Goal: Task Accomplishment & Management: Manage account settings

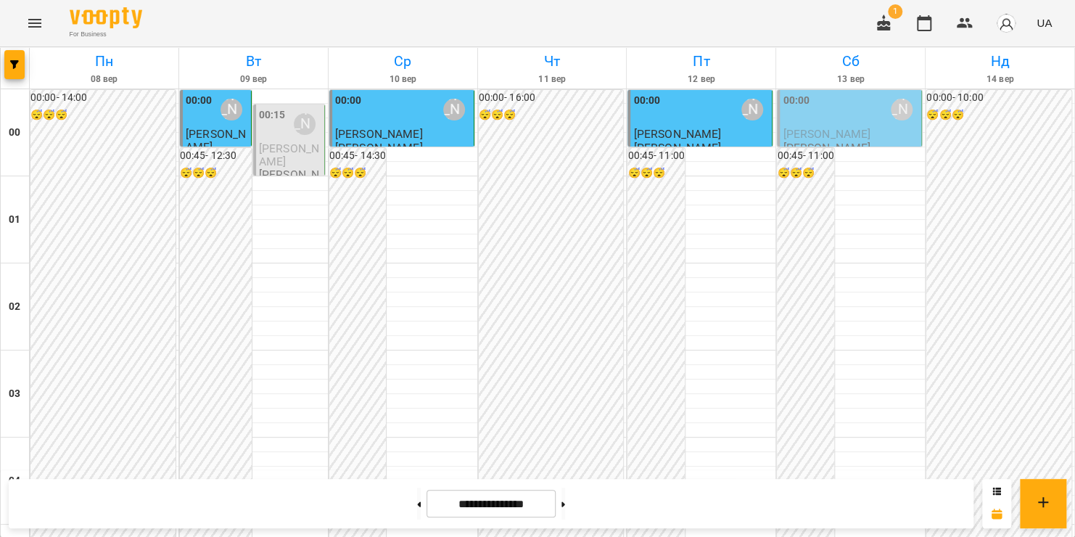
scroll to position [1166, 0]
click at [33, 24] on icon "Menu" at bounding box center [34, 23] width 17 height 17
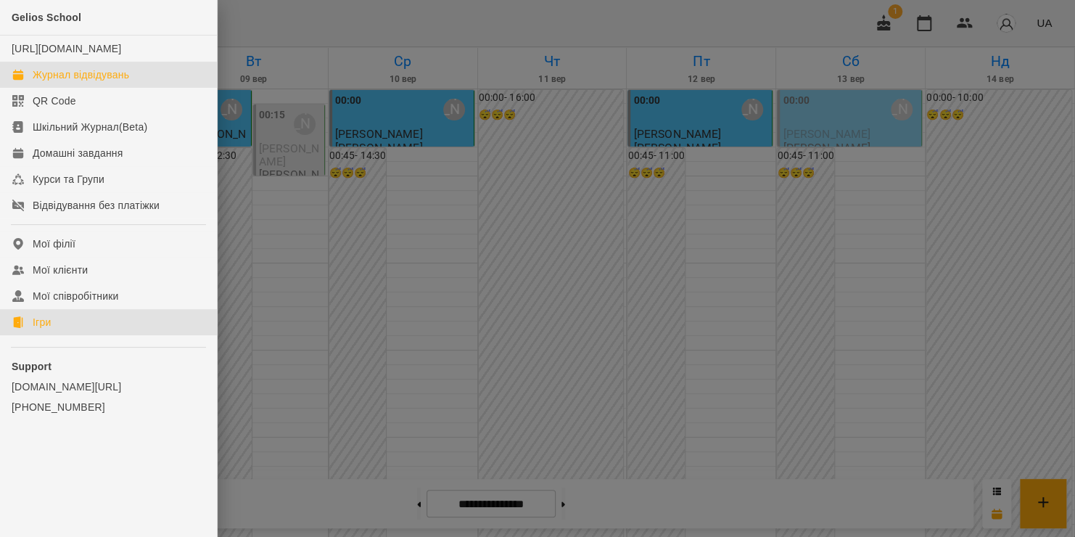
click at [40, 329] on div "Ігри" at bounding box center [42, 322] width 18 height 15
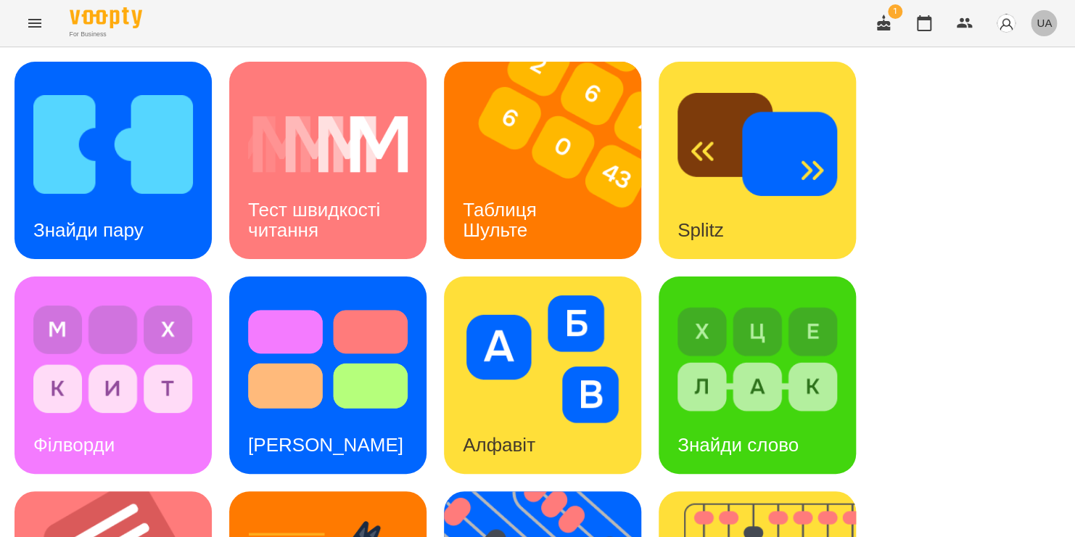
click at [1048, 27] on span "UA" at bounding box center [1043, 22] width 15 height 15
click at [1007, 110] on div "Русский" at bounding box center [1017, 108] width 74 height 26
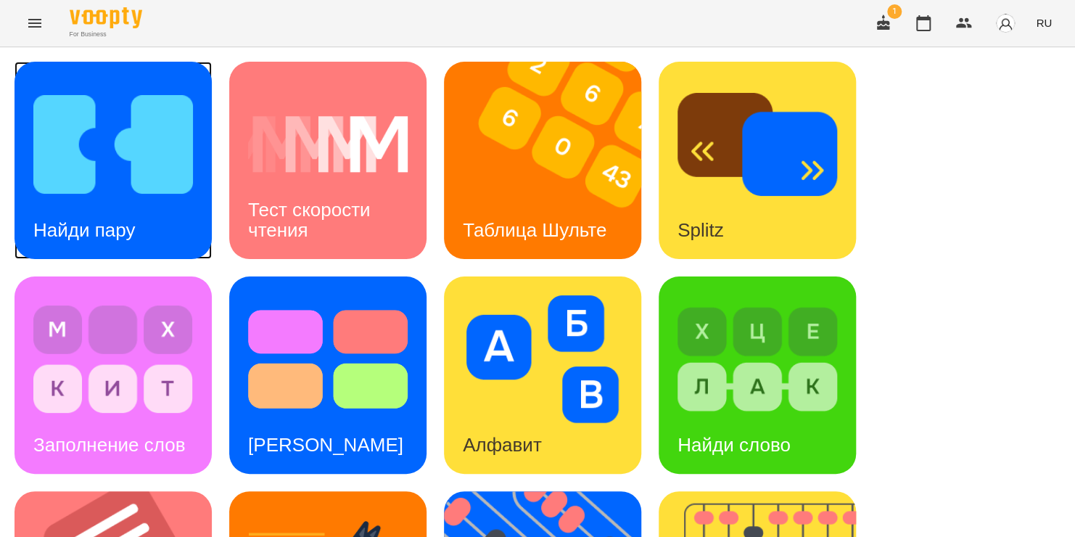
click at [161, 168] on img at bounding box center [113, 144] width 160 height 128
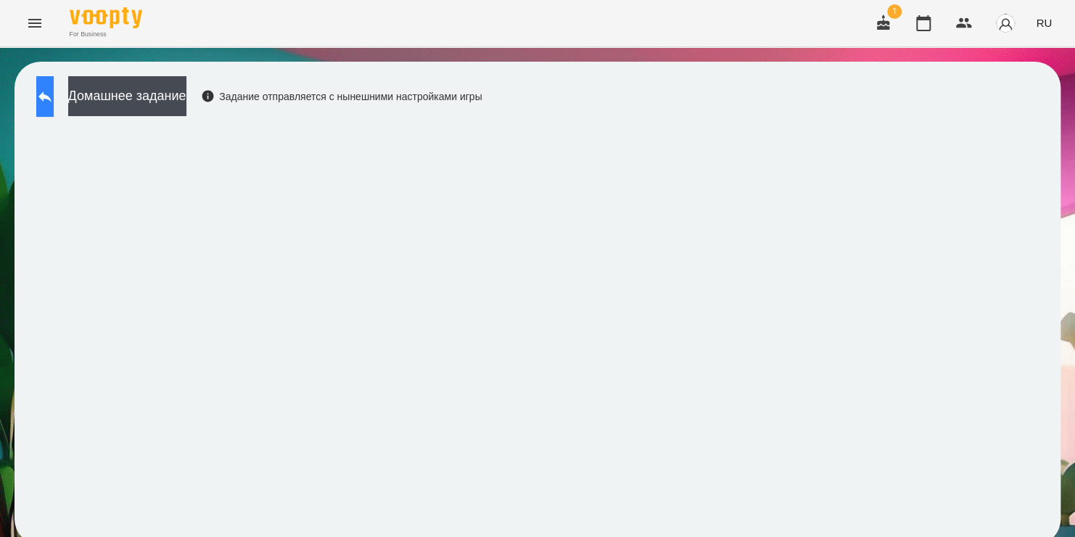
click at [54, 100] on button at bounding box center [44, 96] width 17 height 41
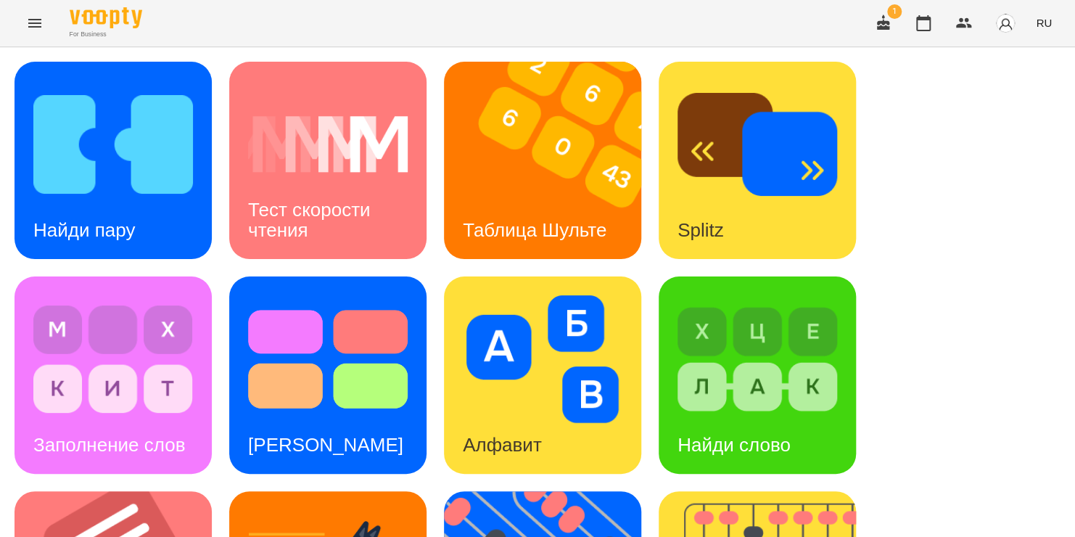
scroll to position [368, 0]
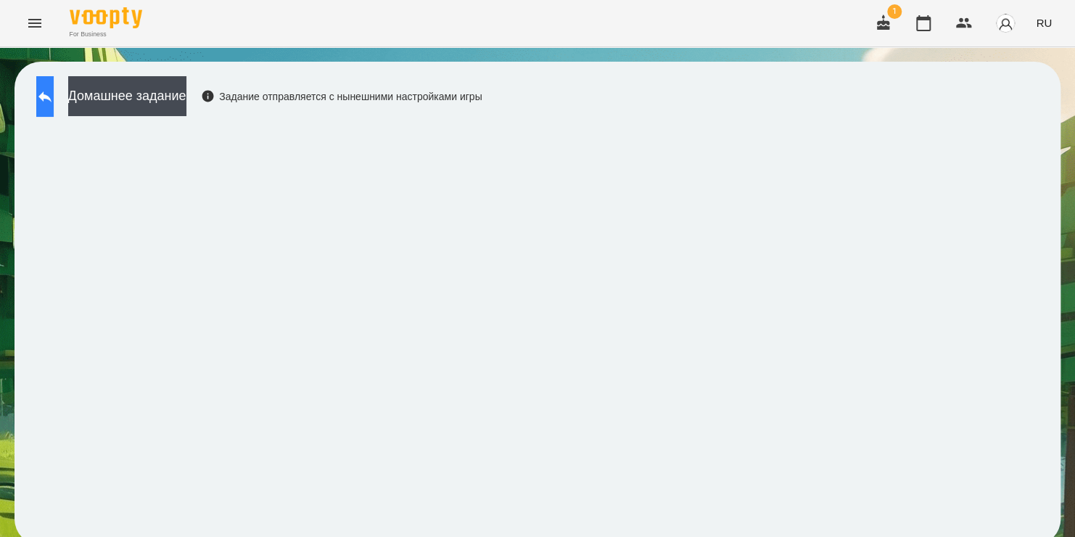
click at [54, 95] on icon at bounding box center [44, 96] width 17 height 17
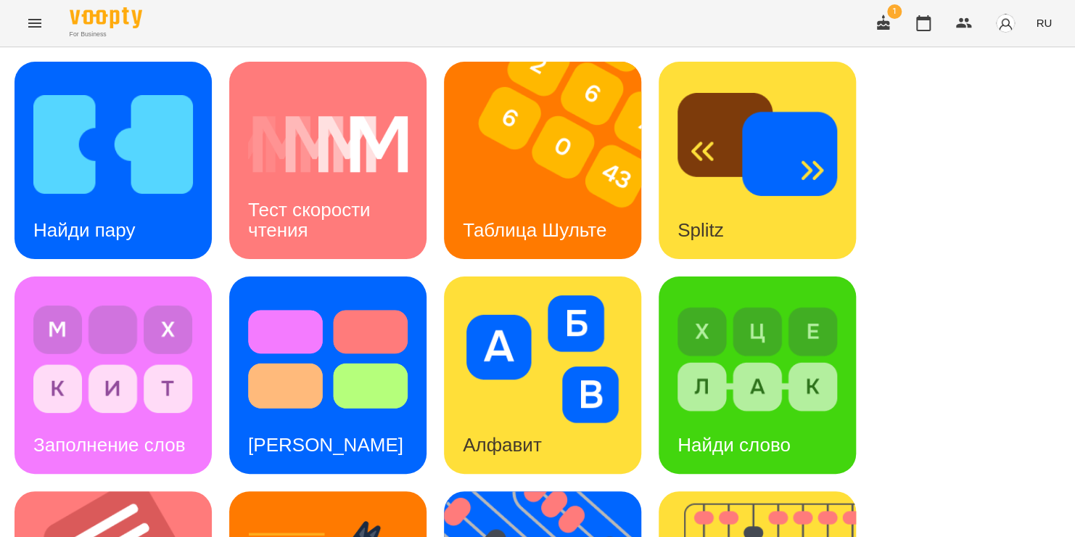
scroll to position [17, 0]
click at [714, 316] on img at bounding box center [757, 359] width 160 height 128
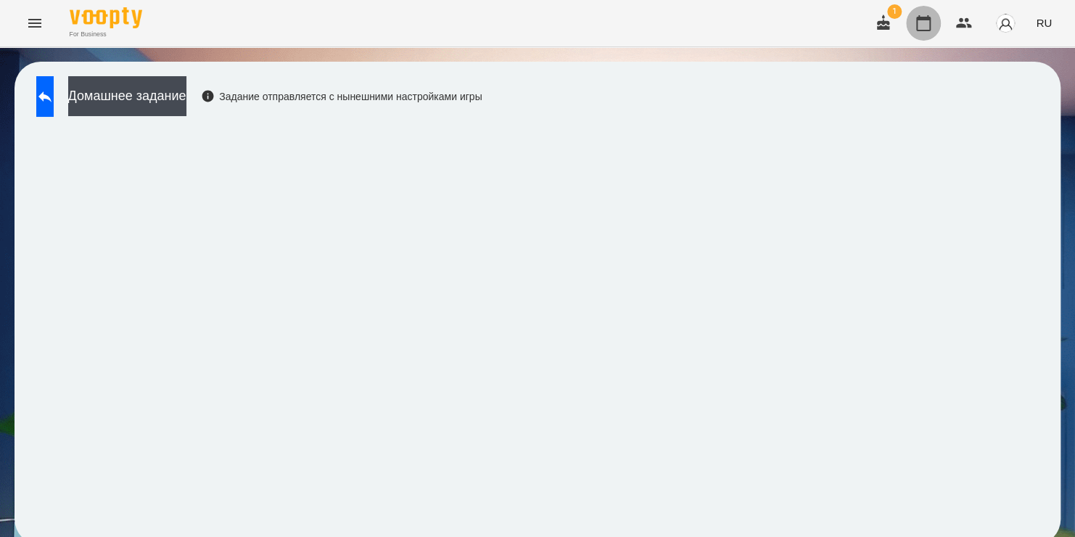
click at [930, 26] on icon "button" at bounding box center [923, 23] width 15 height 16
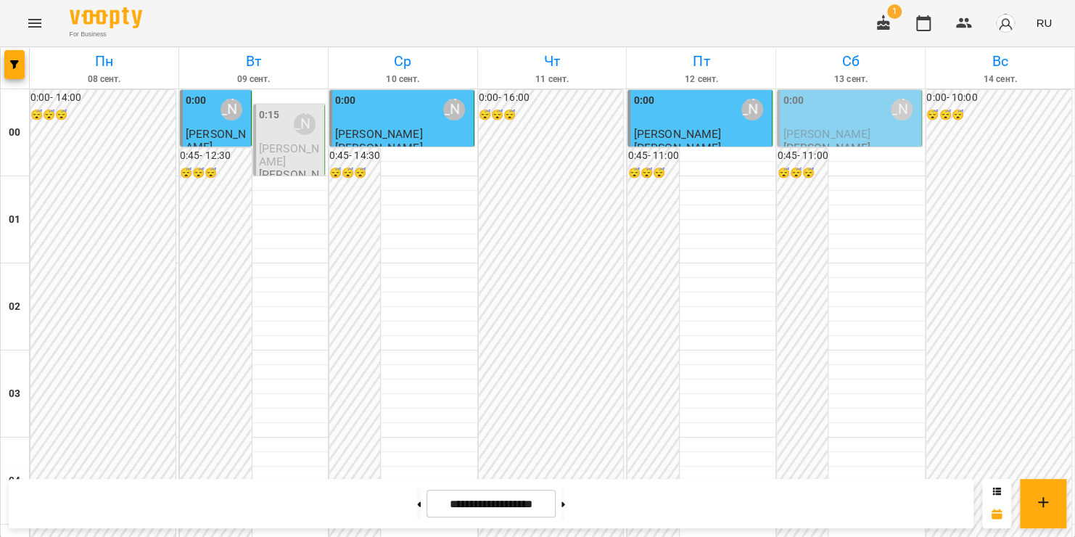
scroll to position [1041, 0]
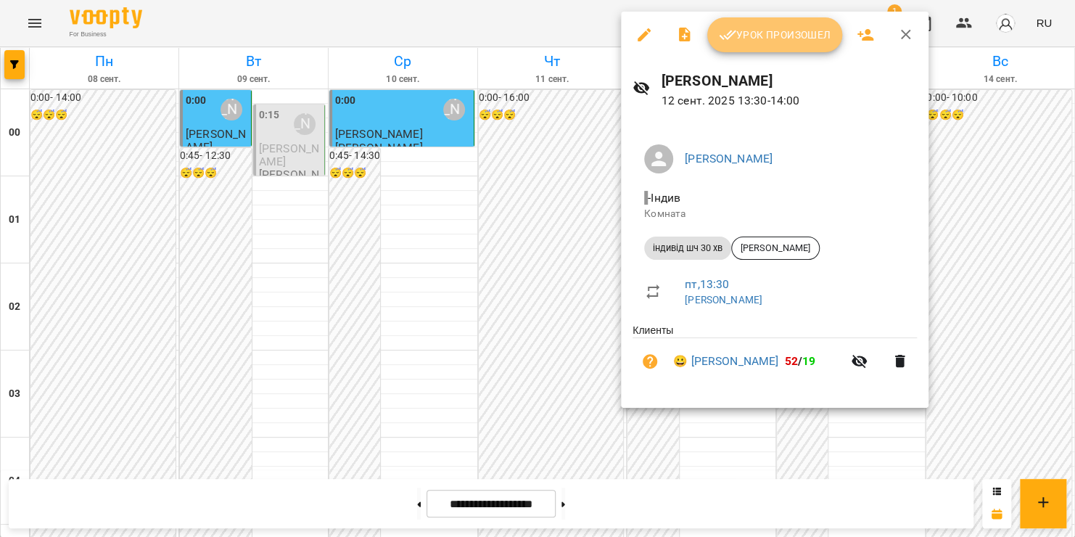
click at [784, 34] on span "Урок произошел" at bounding box center [775, 34] width 112 height 17
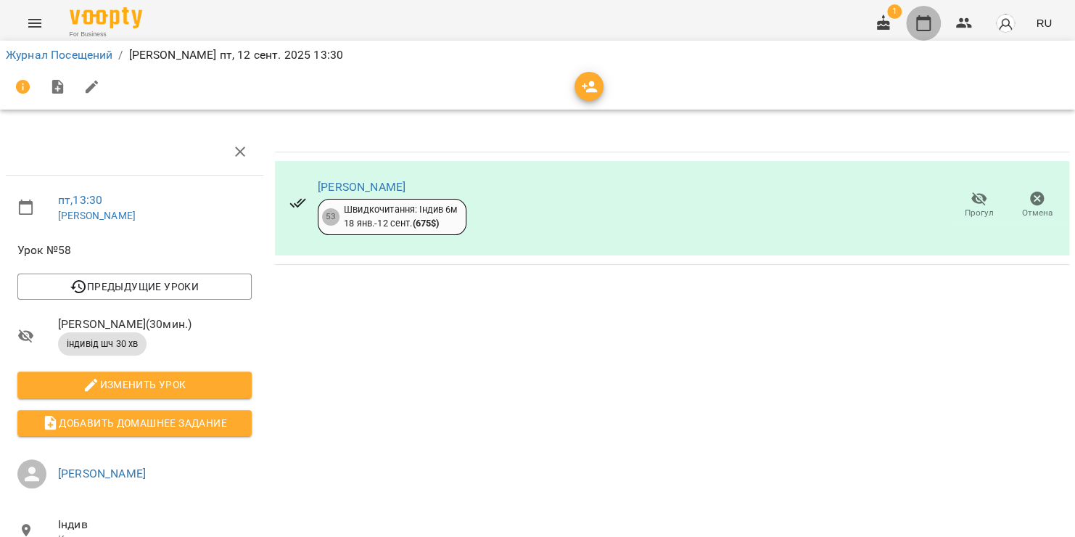
click at [926, 25] on icon "button" at bounding box center [922, 23] width 17 height 17
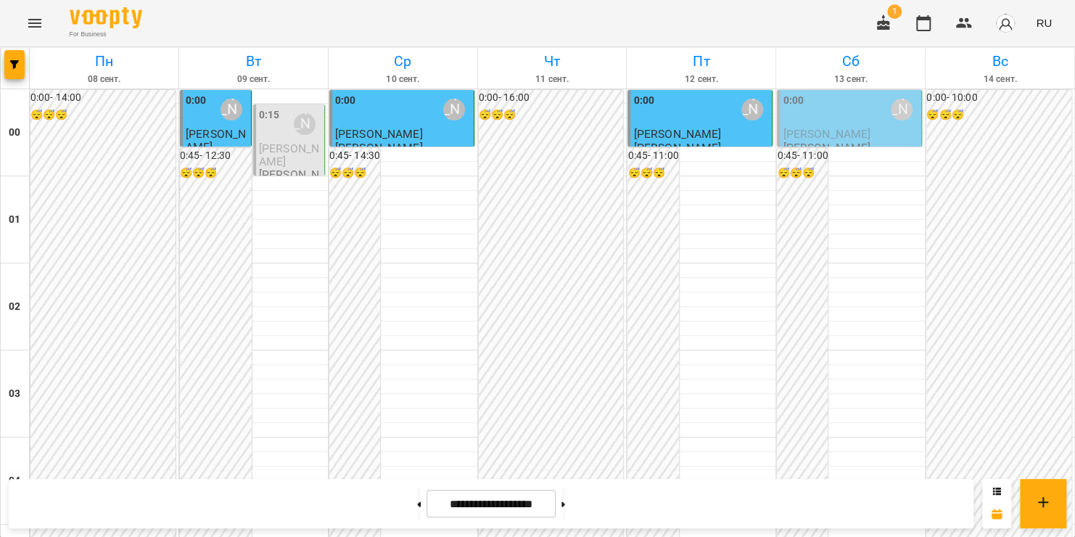
scroll to position [1308, 0]
click at [565, 510] on button at bounding box center [563, 503] width 4 height 32
type input "**********"
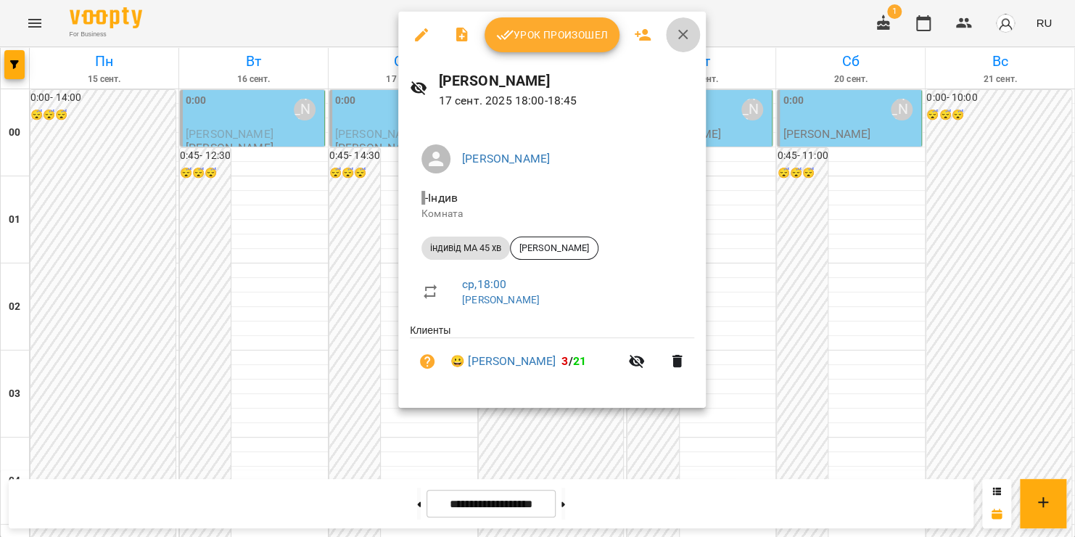
click at [688, 35] on icon "button" at bounding box center [682, 34] width 17 height 17
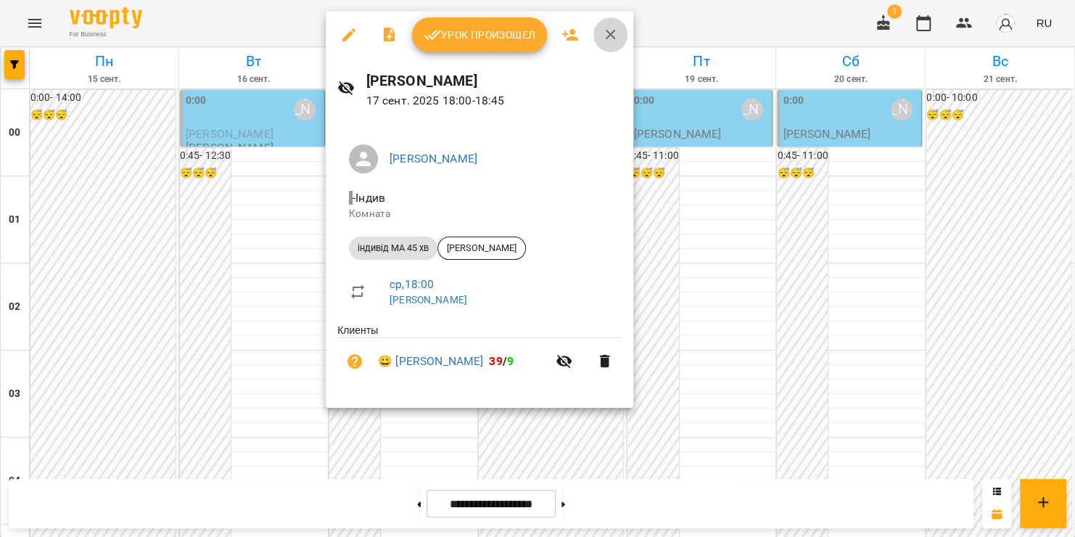
click at [609, 36] on icon "button" at bounding box center [610, 35] width 10 height 10
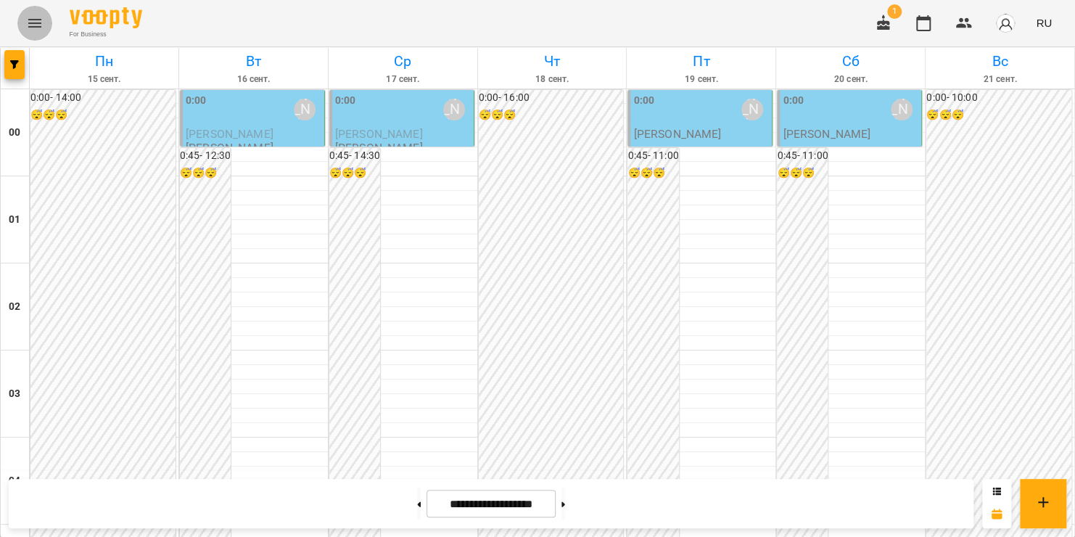
click at [27, 25] on icon "Menu" at bounding box center [34, 23] width 17 height 17
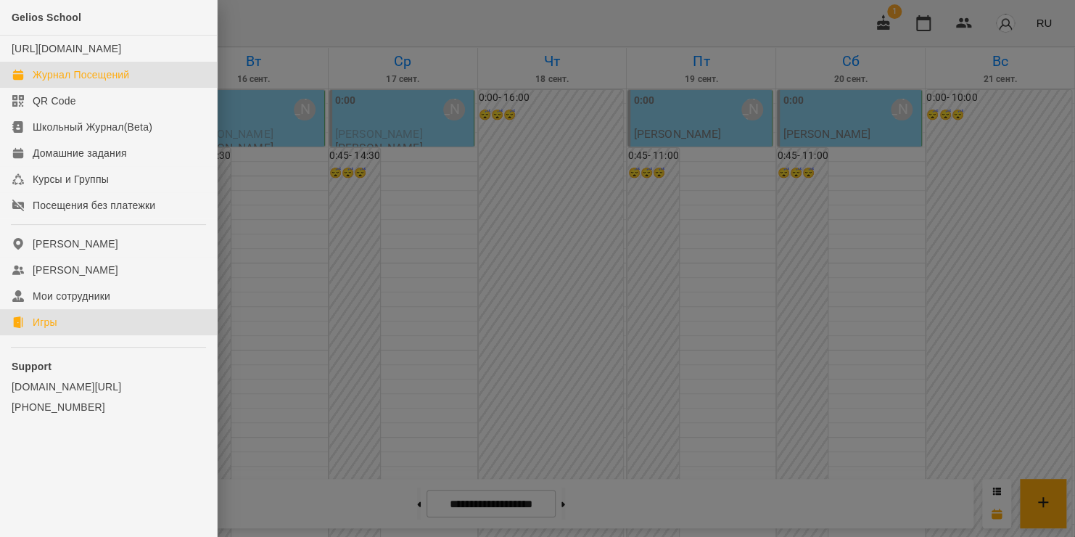
click at [18, 328] on icon at bounding box center [17, 322] width 9 height 12
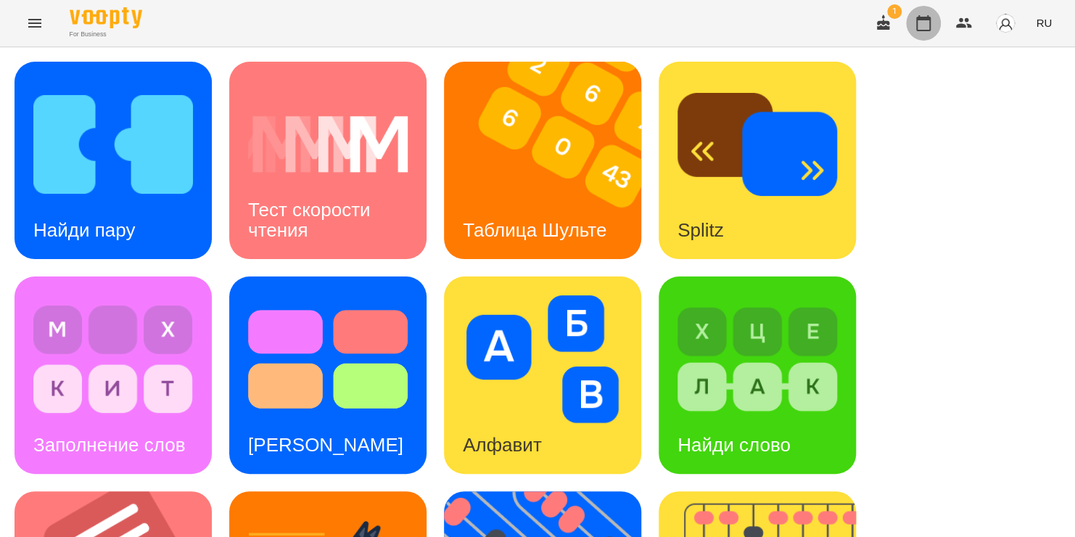
click at [922, 30] on icon "button" at bounding box center [923, 23] width 15 height 16
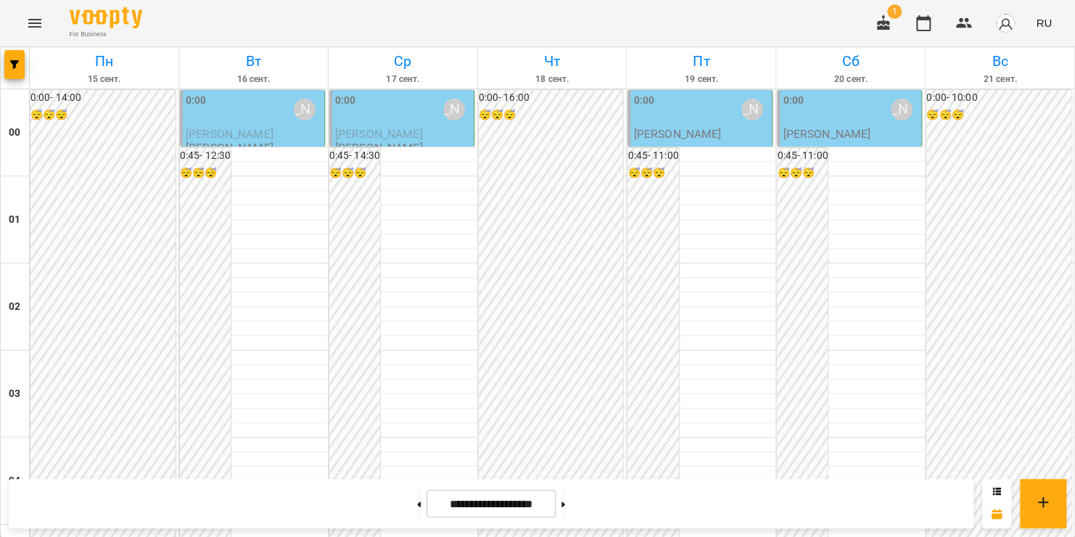
scroll to position [602, 0]
click at [417, 506] on button at bounding box center [419, 503] width 4 height 32
type input "**********"
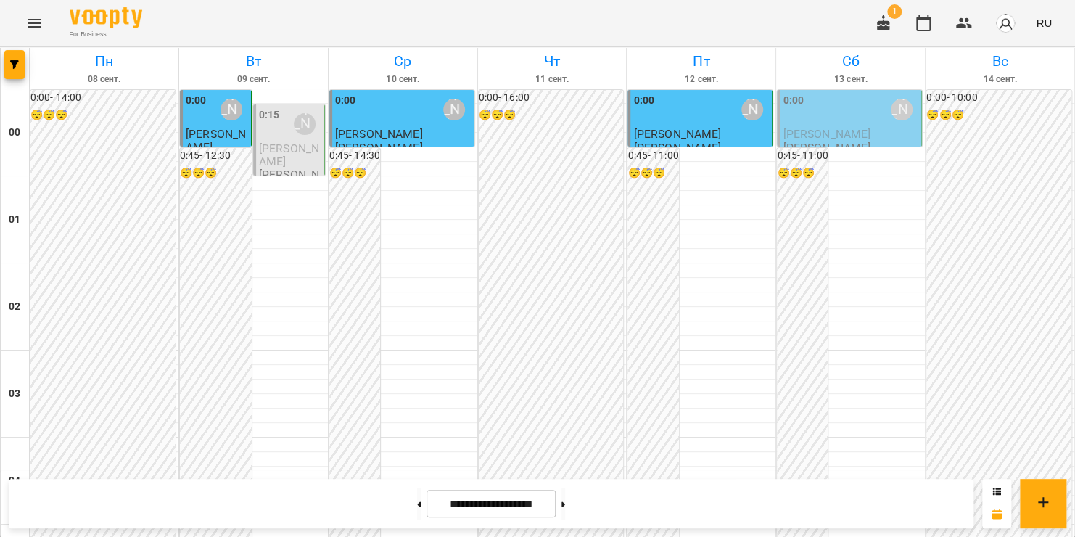
scroll to position [1489, 0]
